Goal: Task Accomplishment & Management: Manage account settings

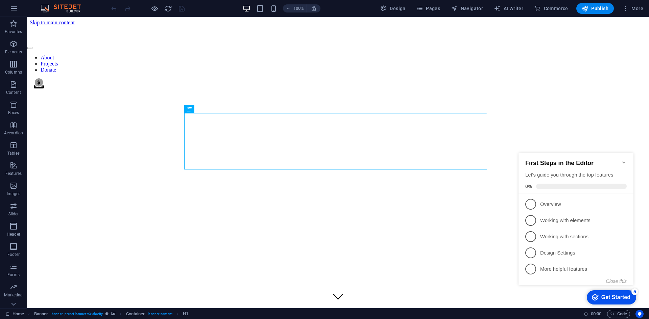
click at [623, 156] on div "First Steps in the Editor Let's guide you through the top features 0%" at bounding box center [575, 173] width 115 height 41
click at [623, 162] on icon "Minimize checklist" at bounding box center [623, 163] width 3 height 2
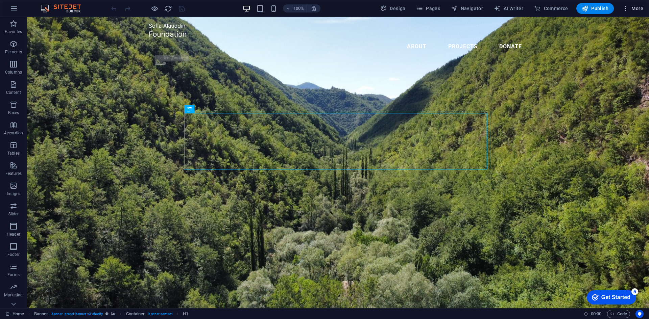
click at [625, 8] on icon "button" at bounding box center [625, 8] width 7 height 7
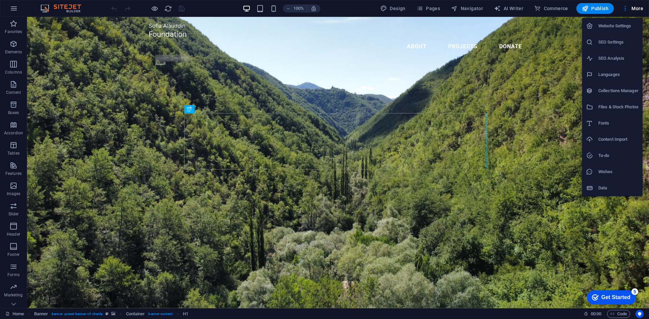
click at [610, 187] on h6 "Data" at bounding box center [618, 188] width 40 height 8
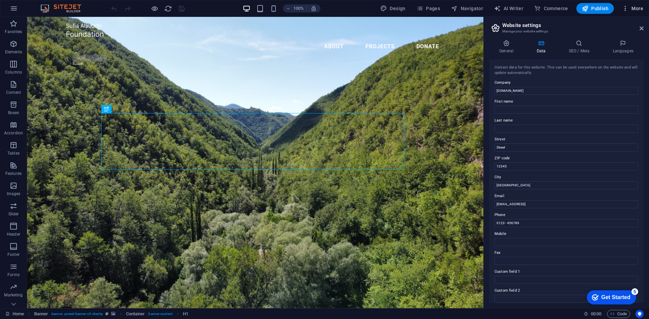
click at [625, 10] on icon "button" at bounding box center [625, 8] width 7 height 7
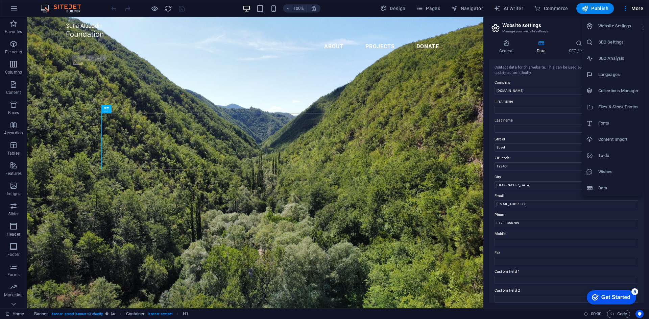
click at [612, 26] on h6 "Website Settings" at bounding box center [618, 26] width 40 height 8
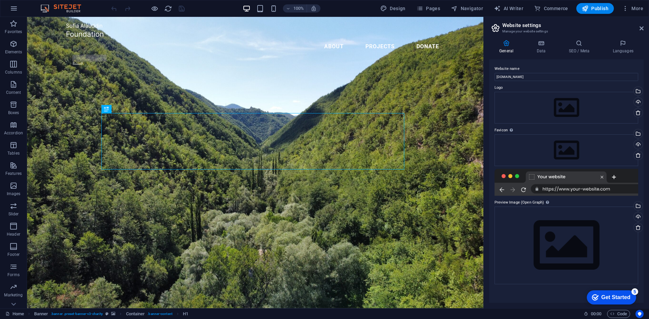
click at [54, 6] on img at bounding box center [64, 8] width 51 height 8
click at [63, 6] on img at bounding box center [64, 8] width 51 height 8
click at [15, 5] on icon "button" at bounding box center [14, 8] width 8 height 8
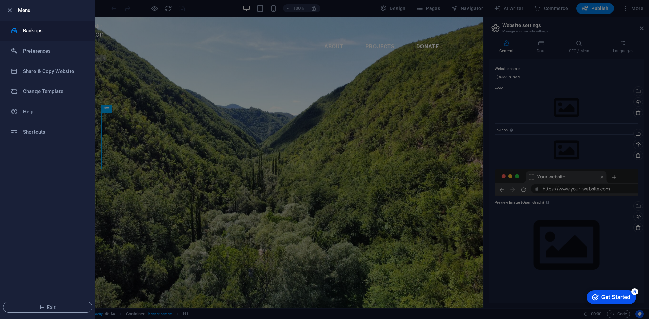
click at [38, 30] on h6 "Backups" at bounding box center [54, 31] width 63 height 8
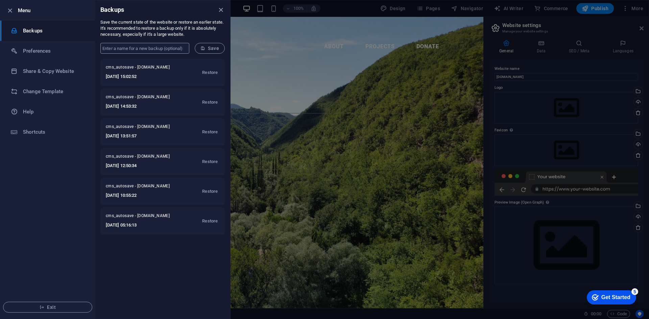
click at [150, 47] on input "text" at bounding box center [144, 48] width 89 height 11
type input "main backup"
click at [209, 47] on span "Save" at bounding box center [209, 48] width 19 height 5
click at [33, 50] on h6 "Preferences" at bounding box center [54, 51] width 63 height 8
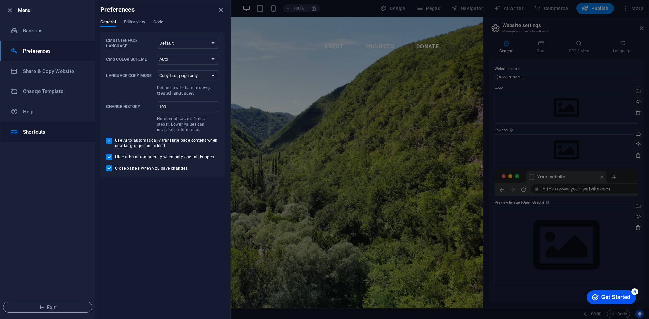
click at [21, 127] on li "Shortcuts" at bounding box center [47, 132] width 95 height 20
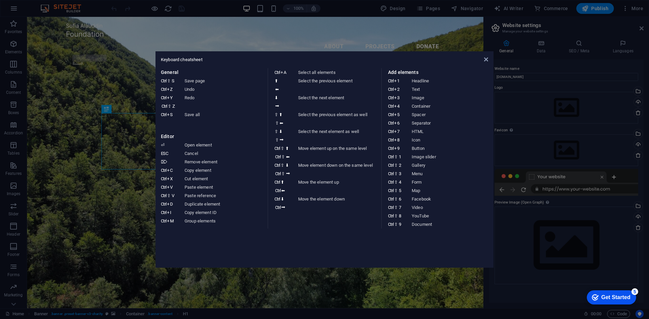
click at [15, 16] on aside "Keyboard cheatsheet General Ctrl ⇧ S Save page Ctrl Z Undo Ctrl Y Ctrl ⇧ Z Redo…" at bounding box center [324, 159] width 649 height 319
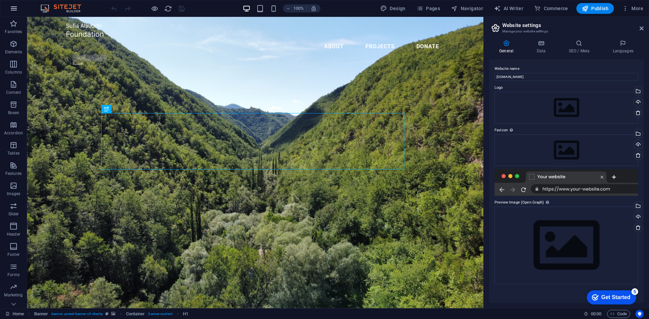
click at [17, 8] on icon "button" at bounding box center [14, 8] width 8 height 8
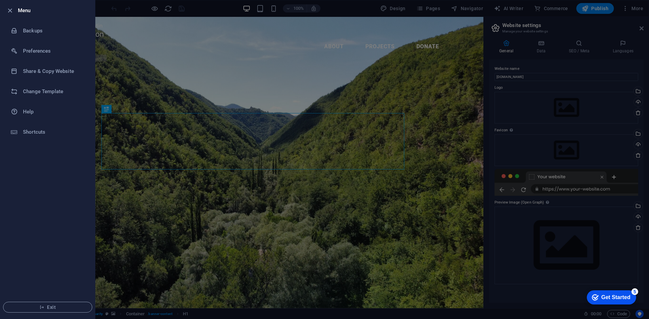
click at [152, 35] on div at bounding box center [324, 159] width 649 height 319
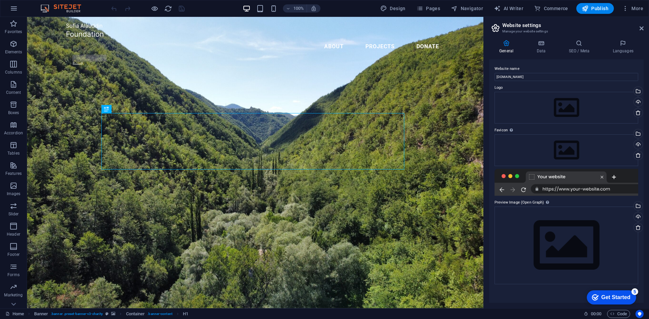
click at [56, 6] on img at bounding box center [64, 8] width 51 height 8
click at [61, 4] on img at bounding box center [64, 8] width 51 height 8
